Goal: Task Accomplishment & Management: Use online tool/utility

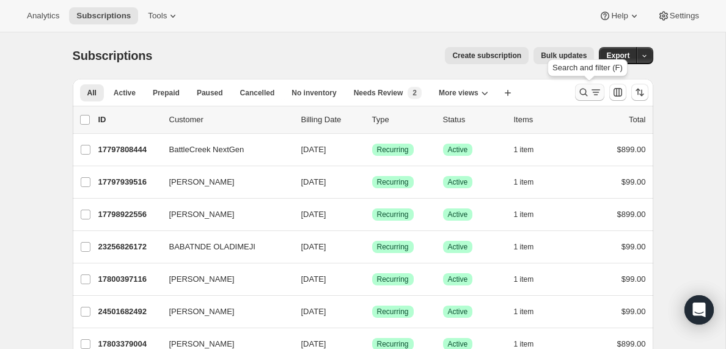
click at [594, 91] on icon "Search and filter results" at bounding box center [596, 92] width 12 height 12
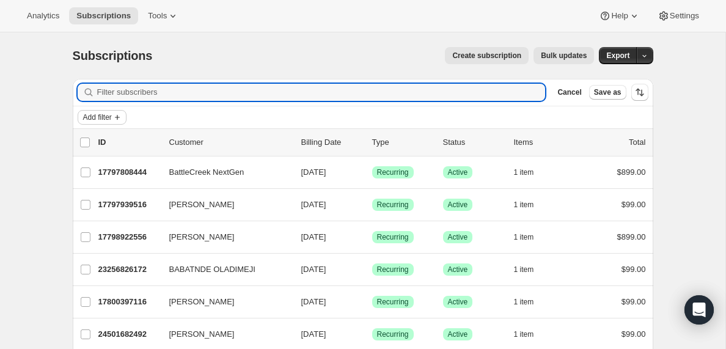
click at [122, 118] on icon "Add filter" at bounding box center [117, 117] width 10 height 10
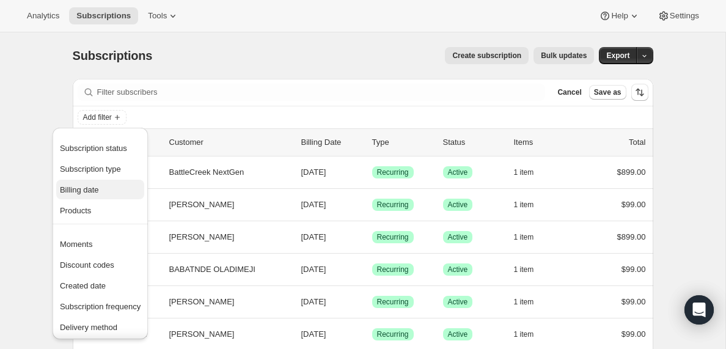
click at [87, 192] on span "Billing date" at bounding box center [79, 189] width 39 height 9
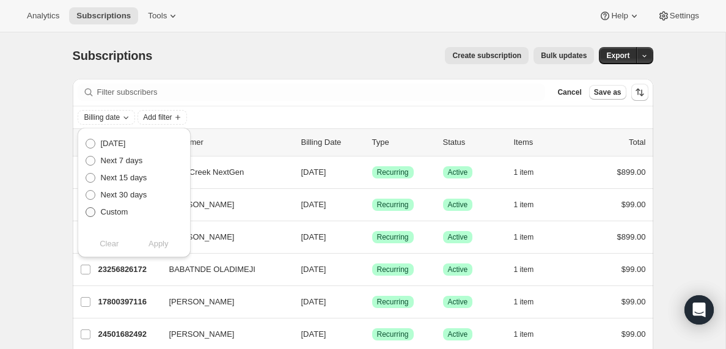
click at [92, 213] on span at bounding box center [91, 212] width 10 height 10
click at [86, 208] on input "Custom" at bounding box center [86, 207] width 1 height 1
radio input "true"
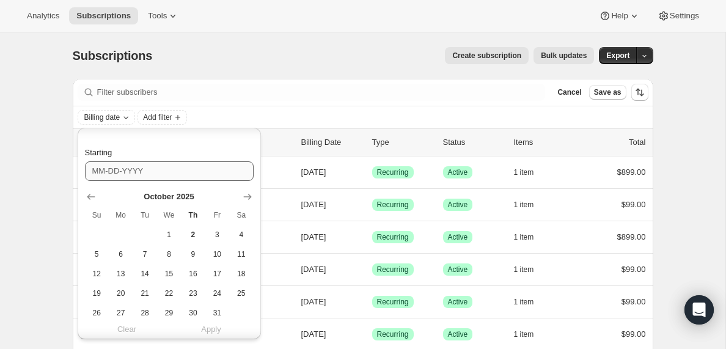
scroll to position [128, 0]
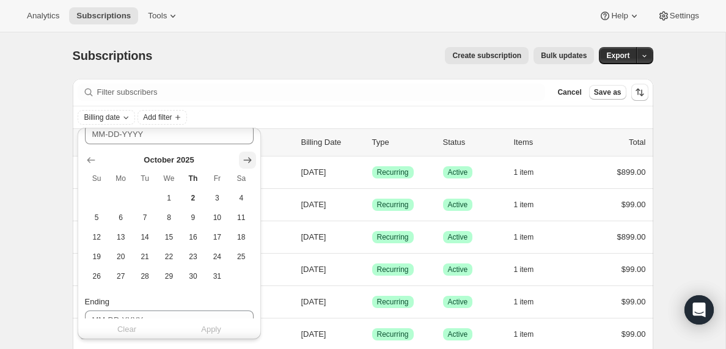
click at [246, 160] on icon "Show next month, November 2025" at bounding box center [247, 160] width 8 height 6
click at [98, 216] on span "2" at bounding box center [97, 218] width 14 height 10
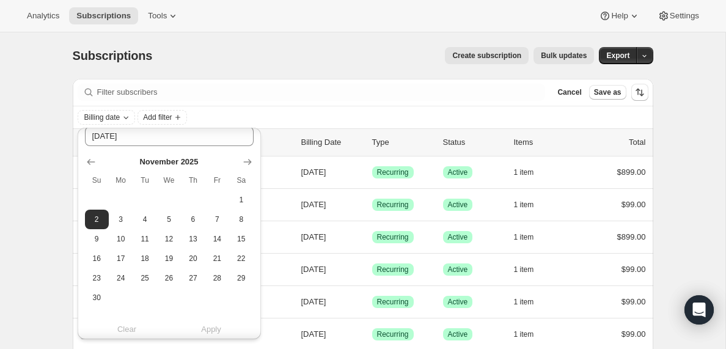
scroll to position [152, 0]
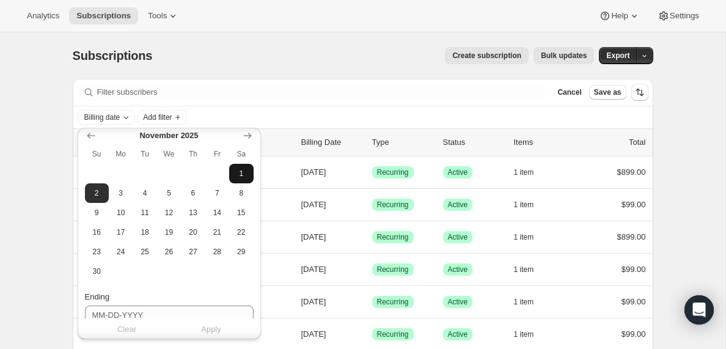
click at [244, 175] on span "1" at bounding box center [241, 174] width 14 height 10
type input "[DATE]"
click at [253, 282] on div "Next billing date [DATE] Next 7 days Next 15 days Next 30 days Custom Starting …" at bounding box center [169, 245] width 183 height 538
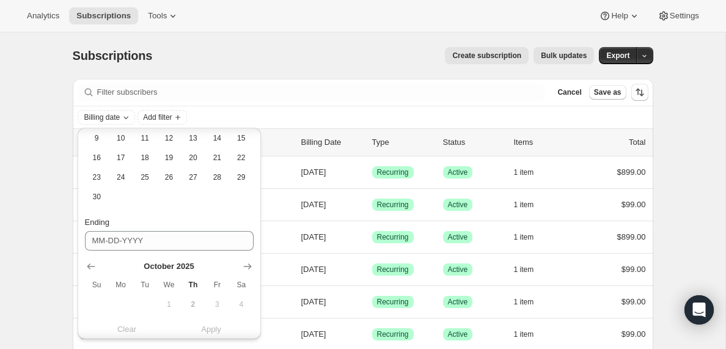
scroll to position [321, 0]
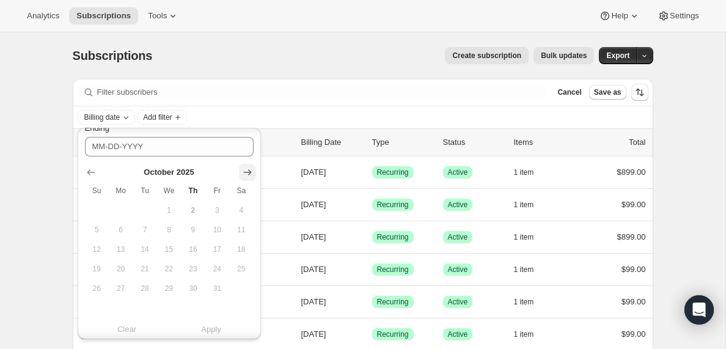
click at [248, 172] on icon "Show next month, November 2025" at bounding box center [247, 172] width 12 height 12
click at [98, 225] on span "2" at bounding box center [97, 230] width 14 height 10
type input "[DATE]"
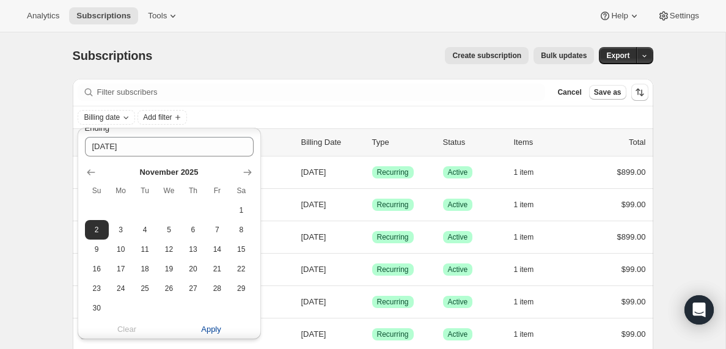
click at [210, 333] on span "Apply" at bounding box center [211, 329] width 20 height 12
click at [229, 117] on span "Add filter" at bounding box center [215, 117] width 29 height 10
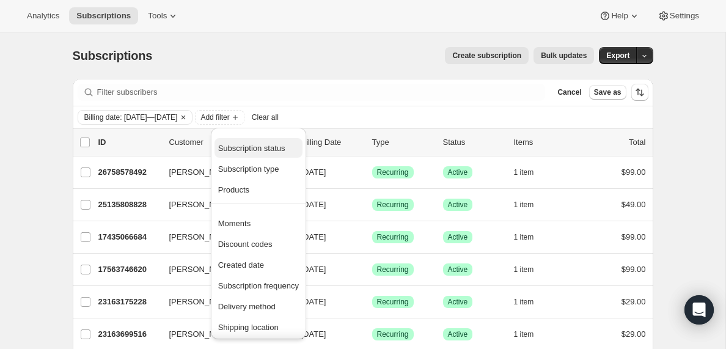
click at [259, 149] on span "Subscription status" at bounding box center [251, 148] width 67 height 9
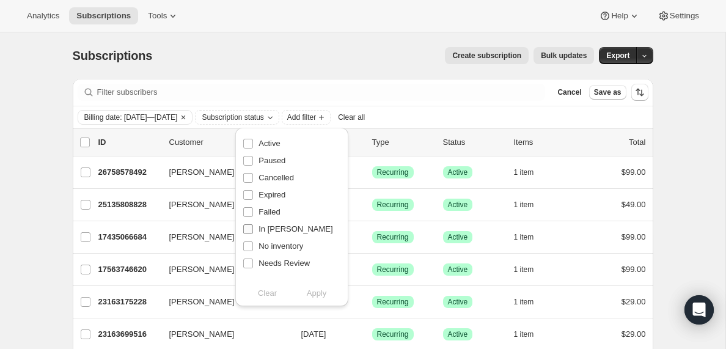
click at [248, 230] on input "In [PERSON_NAME]" at bounding box center [248, 229] width 10 height 10
checkbox input "true"
click at [319, 295] on span "Apply" at bounding box center [317, 293] width 20 height 12
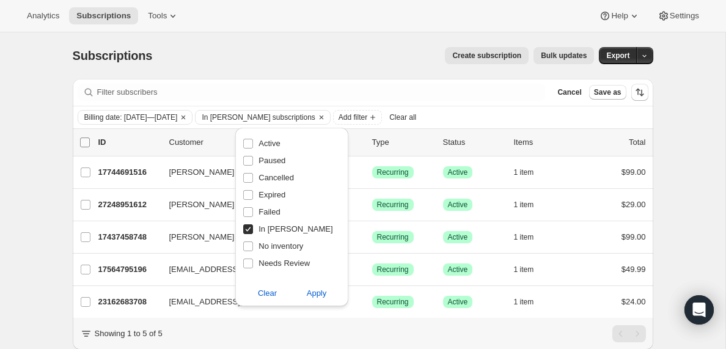
click at [85, 142] on input "0 selected" at bounding box center [85, 143] width 10 height 10
checkbox input "true"
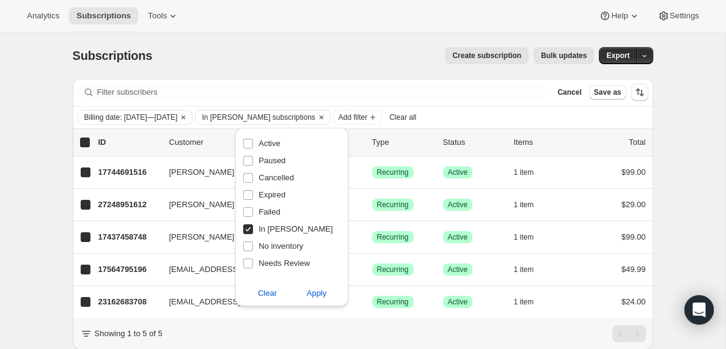
checkbox input "true"
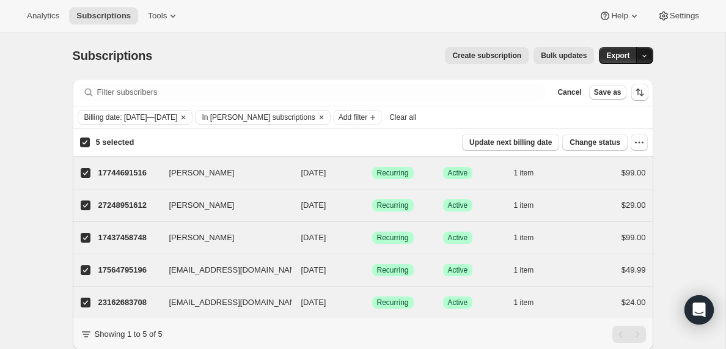
click at [646, 56] on icon "button" at bounding box center [645, 56] width 8 height 8
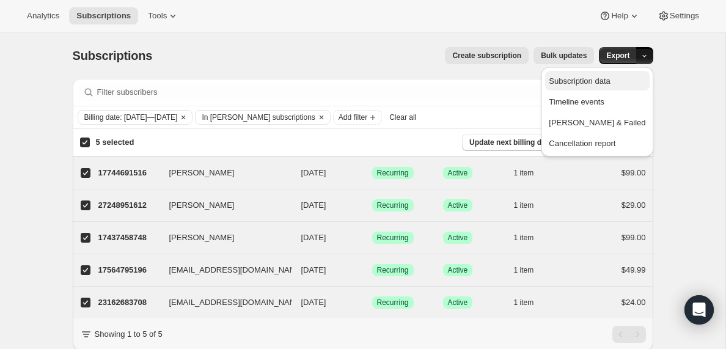
click at [610, 84] on span "Subscription data" at bounding box center [579, 80] width 61 height 9
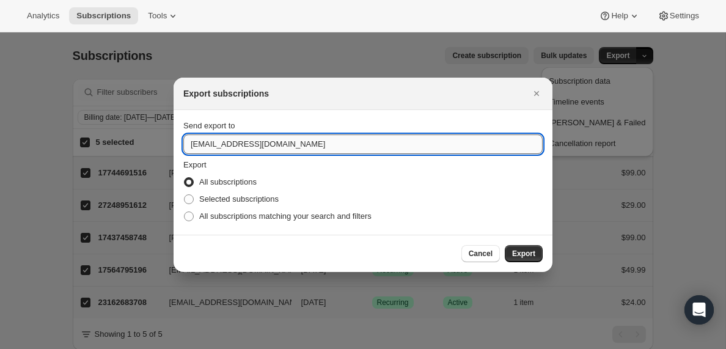
click at [219, 147] on input "[EMAIL_ADDRESS][DOMAIN_NAME]" at bounding box center [362, 144] width 359 height 20
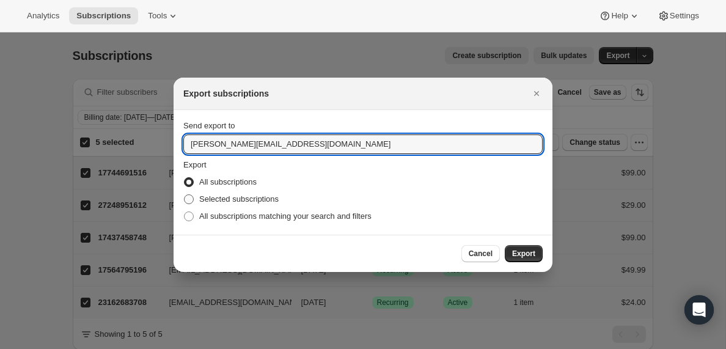
type input "[PERSON_NAME][EMAIL_ADDRESS][DOMAIN_NAME]"
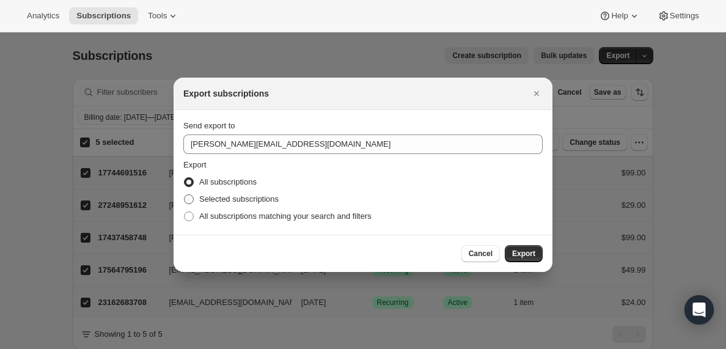
click at [189, 196] on span ":ra:" at bounding box center [189, 199] width 10 height 10
click at [185, 195] on input "Selected subscriptions" at bounding box center [184, 194] width 1 height 1
radio input "true"
click at [525, 255] on span "Export" at bounding box center [523, 254] width 23 height 10
